Goal: Find contact information: Find specific fact

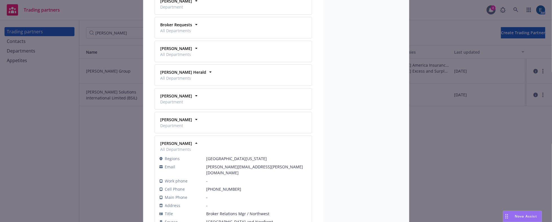
scroll to position [461, 0]
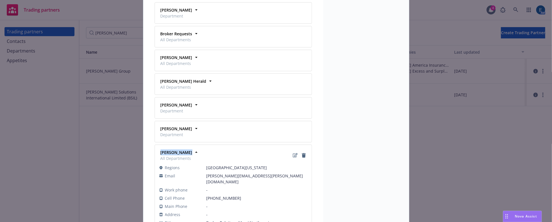
drag, startPoint x: 184, startPoint y: 111, endPoint x: 157, endPoint y: 110, distance: 27.1
click at [159, 149] on div "Jeanette Abbe All Departments" at bounding box center [175, 155] width 33 height 12
copy strong "Jeanette Abbe"
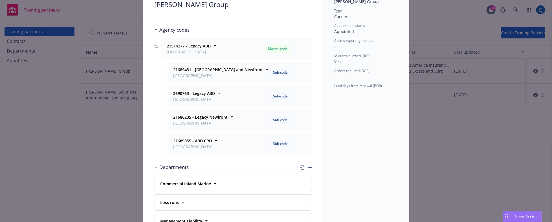
scroll to position [0, 0]
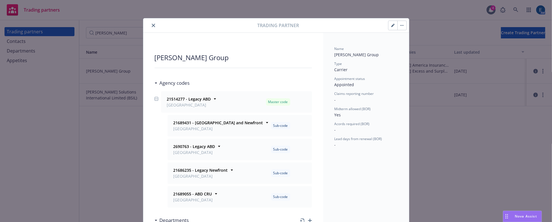
click at [152, 24] on icon "close" at bounding box center [153, 25] width 3 height 3
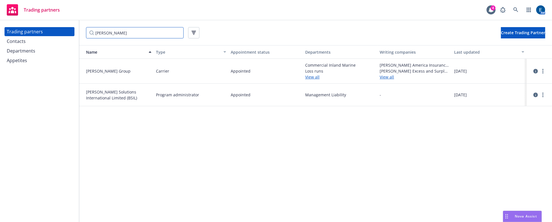
drag, startPoint x: 115, startPoint y: 33, endPoint x: 83, endPoint y: 33, distance: 32.1
click at [83, 33] on div "beazley Create Trading Partner" at bounding box center [315, 32] width 473 height 25
paste input "Gotham Insurance Company"
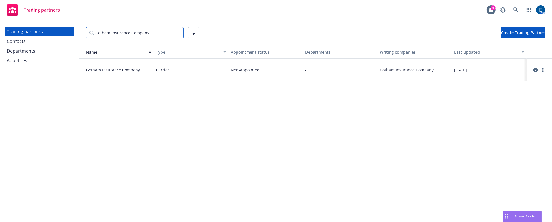
type input "Gotham Insurance Company"
drag, startPoint x: 149, startPoint y: 28, endPoint x: 76, endPoint y: 32, distance: 74.0
click at [76, 32] on div "Trading partners Contacts Departments Appetites Gotham Insurance Company Create…" at bounding box center [276, 120] width 552 height 201
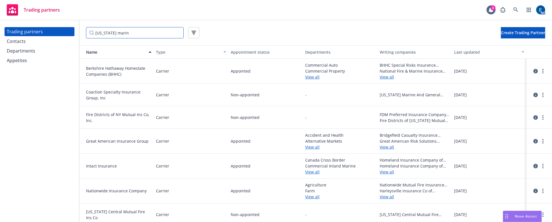
type input "new york marine"
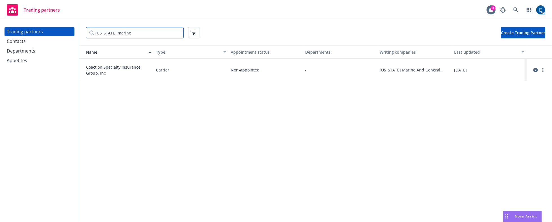
drag, startPoint x: 140, startPoint y: 32, endPoint x: 81, endPoint y: 30, distance: 58.1
click at [81, 30] on div "new york marine Create Trading Partner" at bounding box center [315, 32] width 473 height 25
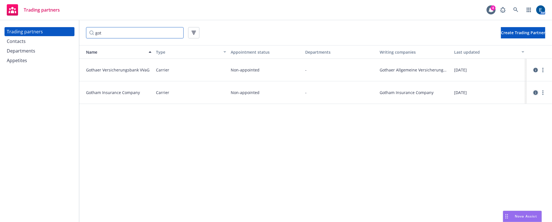
type input "got"
click at [534, 90] on icon "circleInformation" at bounding box center [535, 92] width 5 height 5
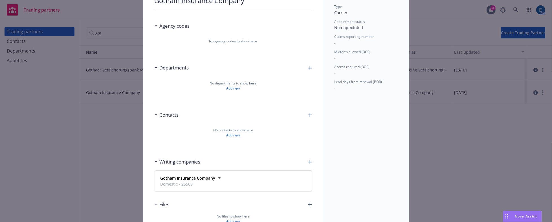
scroll to position [65, 0]
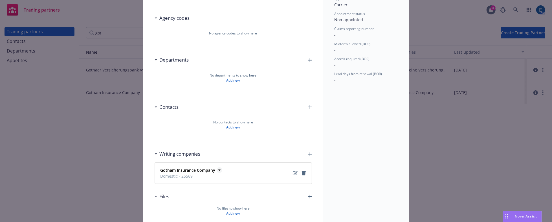
click at [218, 169] on icon at bounding box center [219, 169] width 2 height 1
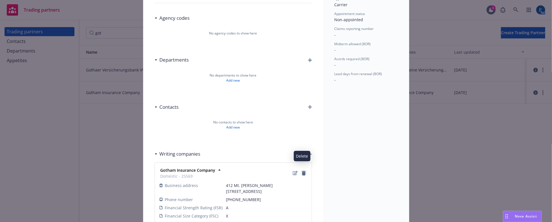
click at [303, 171] on icon "Delete" at bounding box center [304, 173] width 4 height 5
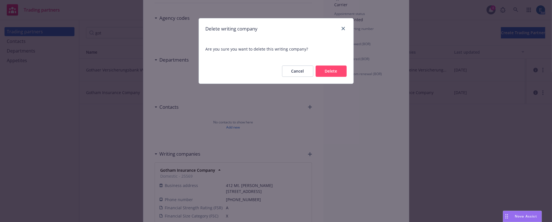
click at [330, 65] on button "Delete" at bounding box center [331, 70] width 31 height 11
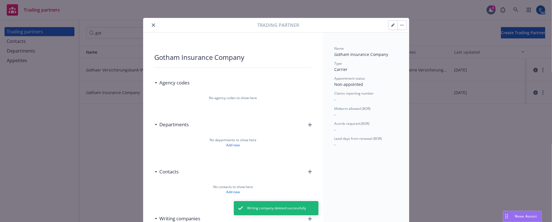
scroll to position [0, 0]
click at [152, 25] on icon "close" at bounding box center [153, 25] width 3 height 3
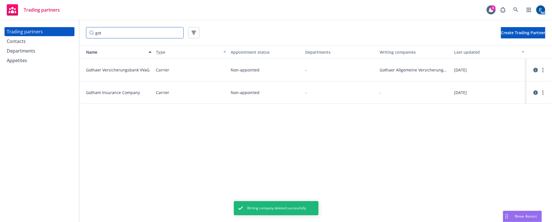
drag, startPoint x: 108, startPoint y: 32, endPoint x: 74, endPoint y: 34, distance: 33.9
click at [73, 32] on div "Trading partners Contacts Departments Appetites got Create Trading Partner Name…" at bounding box center [276, 120] width 552 height 201
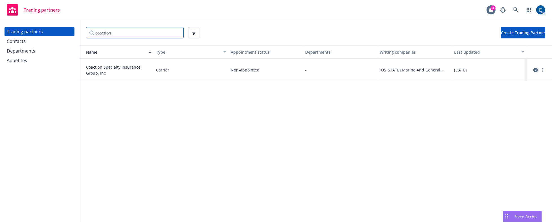
type input "coaction"
click at [536, 68] on icon "circleInformation" at bounding box center [535, 70] width 5 height 5
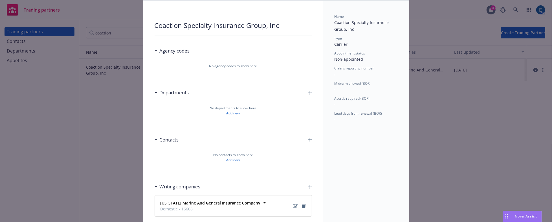
scroll to position [65, 0]
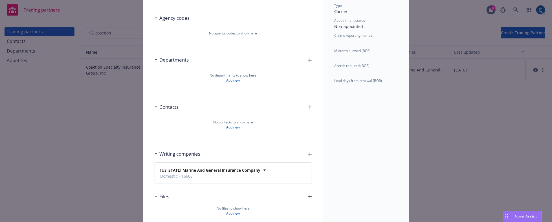
click at [307, 148] on div "Writing companies" at bounding box center [233, 154] width 157 height 12
click at [308, 152] on icon "button" at bounding box center [310, 154] width 4 height 4
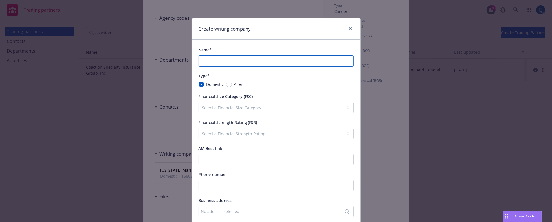
click at [225, 55] on input "Name*" at bounding box center [276, 60] width 155 height 11
paste input "Gotham Insurance Company"
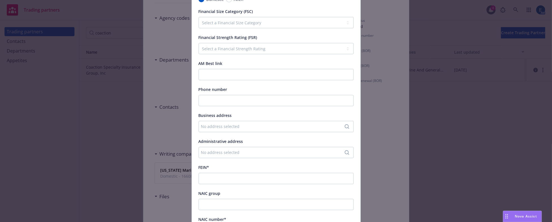
scroll to position [154, 0]
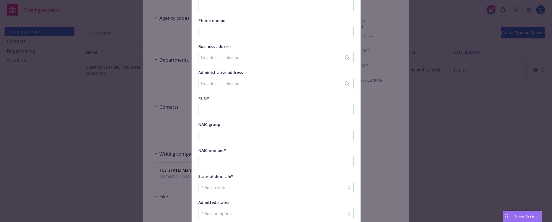
type input "Gotham Insurance Company"
click at [232, 184] on div at bounding box center [272, 187] width 140 height 7
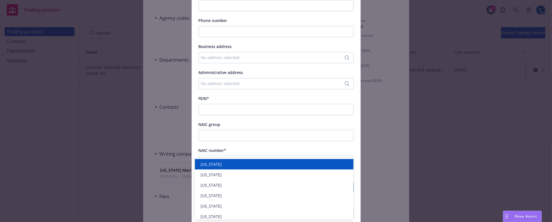
type input "new"
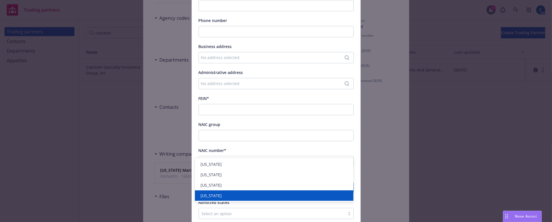
click at [221, 191] on div "New York" at bounding box center [274, 195] width 158 height 10
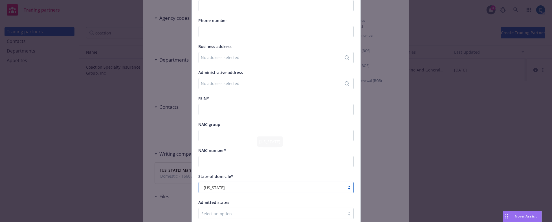
click at [222, 210] on div at bounding box center [272, 213] width 140 height 7
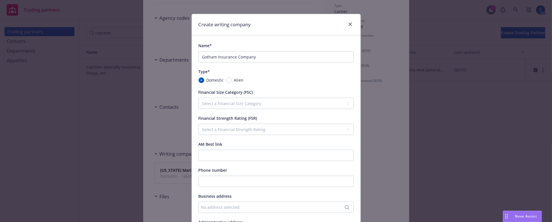
scroll to position [0, 0]
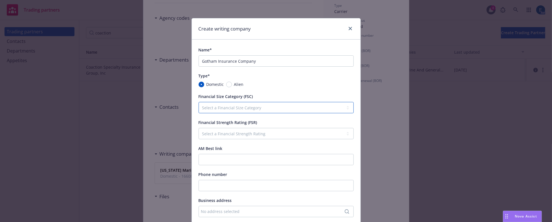
click at [217, 102] on select "Select a Financial Size Category I II III IV V VI VII VIII IX X XI XII XIII XIV…" at bounding box center [276, 107] width 155 height 11
select select "X"
click at [199, 102] on select "Select a Financial Size Category I II III IV V VI VII VIII IX X XI XII XIII XIV…" at bounding box center [276, 107] width 155 height 11
click at [209, 128] on select "Select a Financial Strength Rating A++ A+ A A- B++ B+ B B- C++ C+ C C- D E F S …" at bounding box center [276, 133] width 155 height 11
select select "A-"
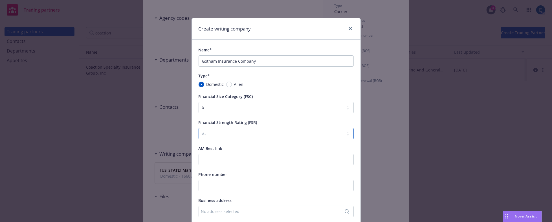
click at [199, 128] on select "Select a Financial Strength Rating A++ A+ A A- B++ B+ B B- C++ C+ C C- D E F S …" at bounding box center [276, 133] width 155 height 11
click at [229, 145] on div "AM Best link" at bounding box center [276, 148] width 155 height 7
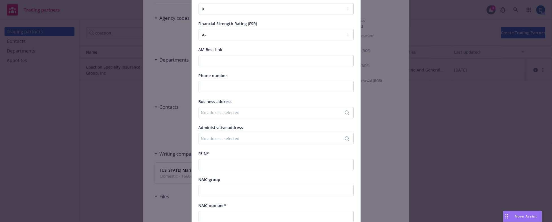
scroll to position [128, 0]
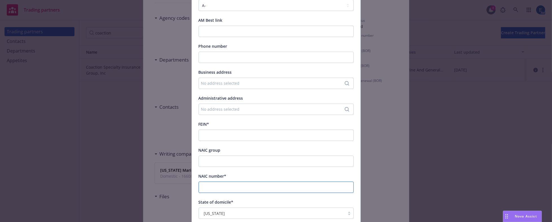
click at [214, 181] on input "NAIC number*" at bounding box center [276, 186] width 155 height 11
paste input "25569"
type input "25569"
click at [225, 129] on input "FEIN*" at bounding box center [276, 134] width 155 height 11
paste input "13-3383720"
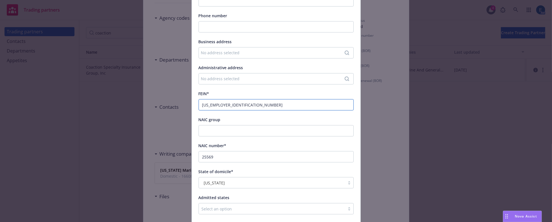
scroll to position [159, 0]
type input "13-3383720"
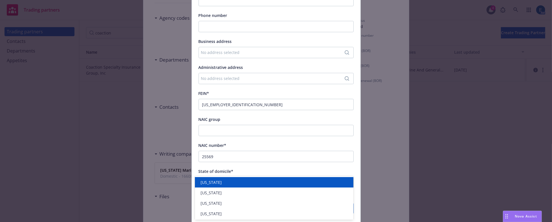
click at [213, 205] on div at bounding box center [262, 208] width 121 height 7
type input "new"
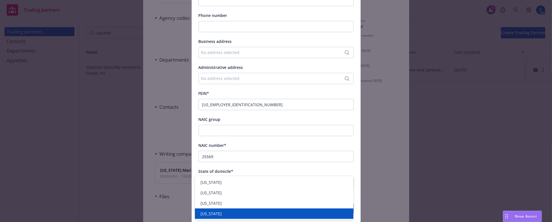
click at [217, 211] on span "New York" at bounding box center [210, 213] width 21 height 6
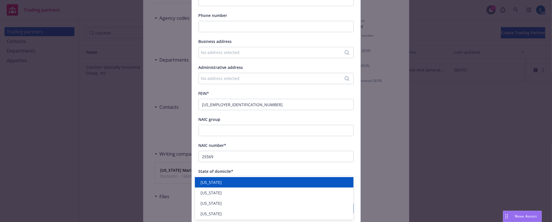
click at [350, 152] on div "Name* Gotham Insurance Company Type* Domestic Alien Financial Size Category (FS…" at bounding box center [276, 50] width 155 height 326
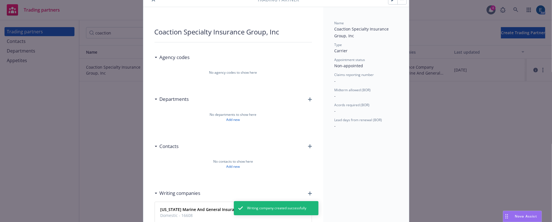
scroll to position [0, 0]
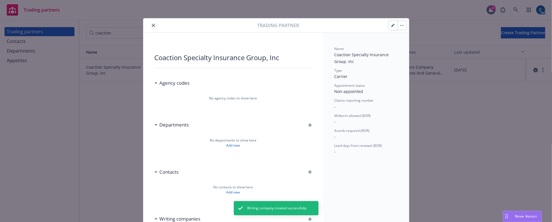
click at [152, 24] on icon "close" at bounding box center [153, 25] width 3 height 3
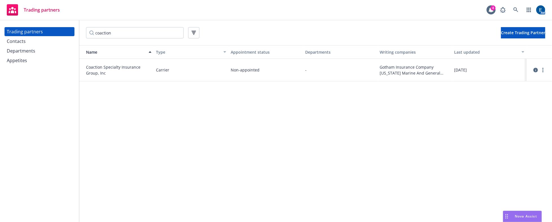
click at [20, 37] on div "Contacts" at bounding box center [39, 41] width 65 height 9
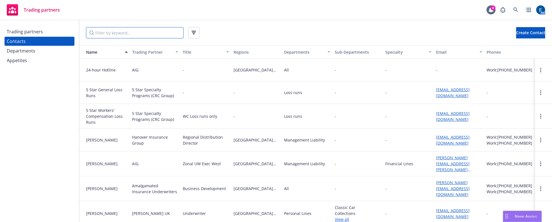
click at [97, 31] on input "Filter by keyword..." at bounding box center [135, 32] width 98 height 11
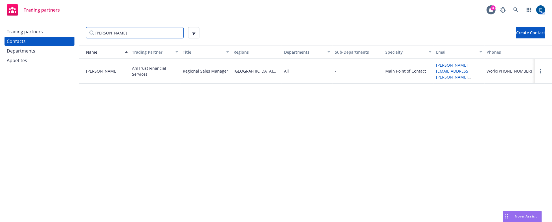
type input "molly"
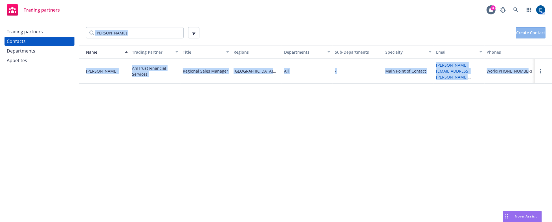
drag, startPoint x: 530, startPoint y: 62, endPoint x: 77, endPoint y: 63, distance: 452.3
click at [77, 63] on div "Trading partners Contacts Departments Appetites molly Create Contact Name Tradi…" at bounding box center [276, 120] width 552 height 201
copy div "Create Contact Name Trading Partner Title Regions Departments Sub-Departments S…"
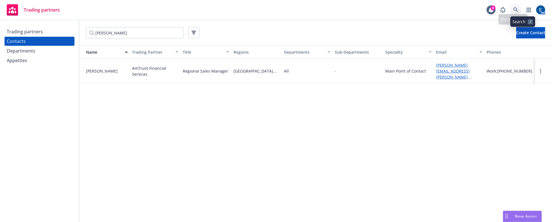
click at [518, 9] on icon at bounding box center [515, 9] width 5 height 5
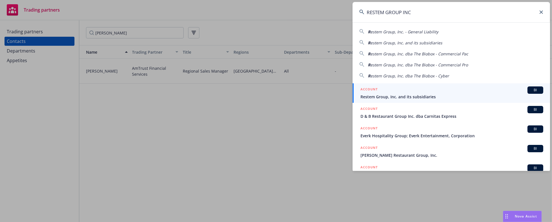
type input "RESTEM GROUP INC"
click at [393, 94] on span "Restem Group, Inc. and its subsidiaries" at bounding box center [451, 97] width 183 height 6
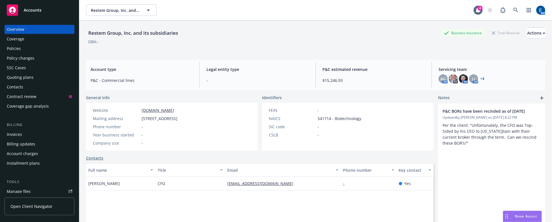
click at [480, 77] on link "+ 3" at bounding box center [482, 78] width 4 height 3
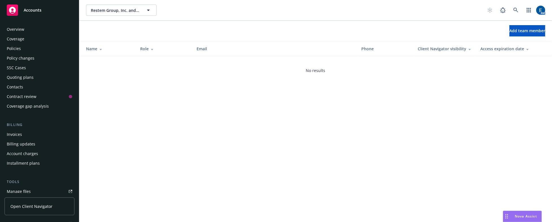
scroll to position [58, 0]
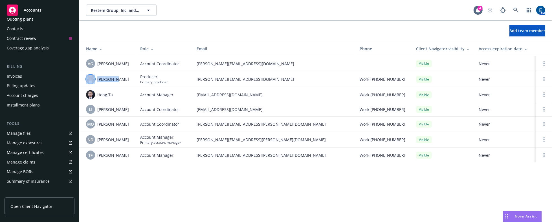
drag, startPoint x: 111, startPoint y: 73, endPoint x: 95, endPoint y: 74, distance: 15.8
click at [94, 74] on div "[PERSON_NAME]" at bounding box center [108, 78] width 45 height 9
copy div "[PERSON_NAME]"
